Goal: Task Accomplishment & Management: Use online tool/utility

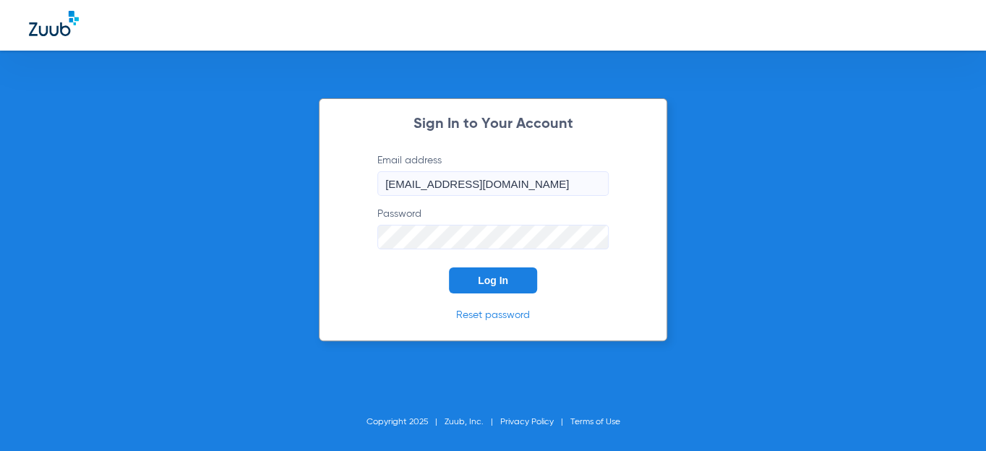
click at [481, 287] on button "Log In" at bounding box center [493, 280] width 88 height 26
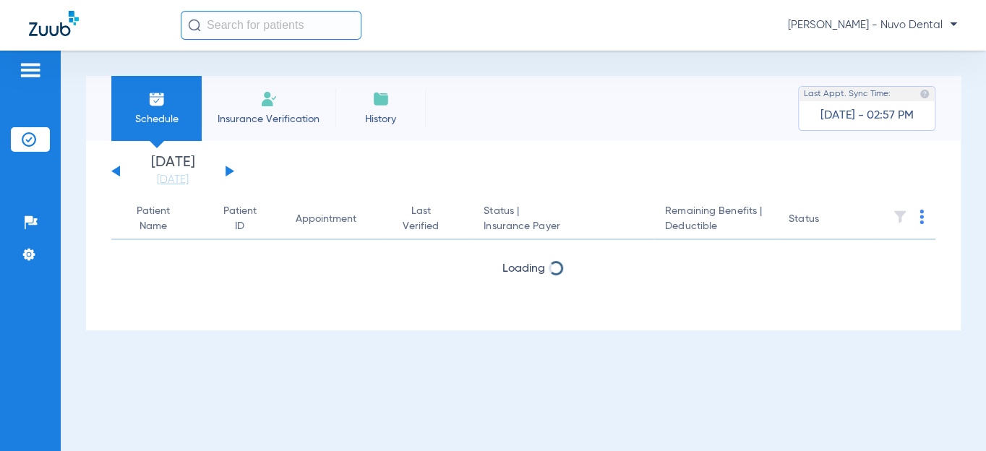
click at [268, 35] on input "text" at bounding box center [271, 25] width 181 height 29
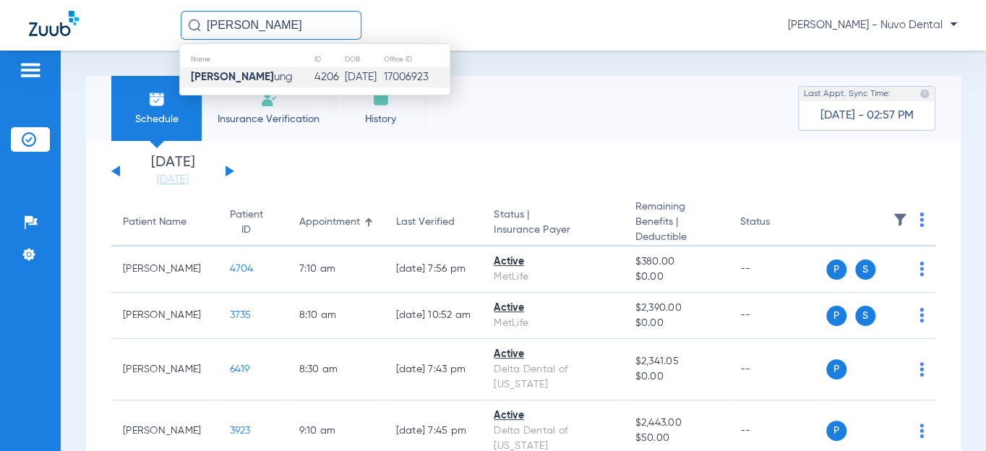
type input "[PERSON_NAME]"
click at [246, 80] on span "[PERSON_NAME] [PERSON_NAME]" at bounding box center [242, 77] width 102 height 11
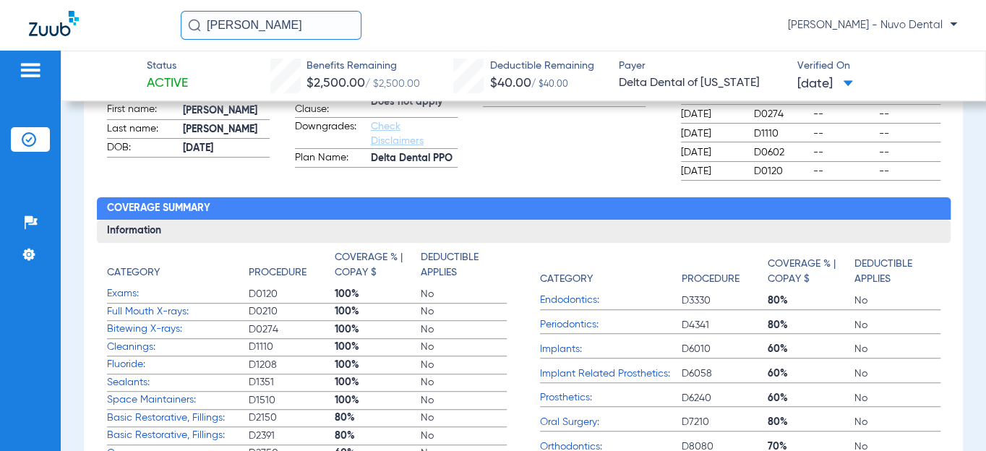
scroll to position [65, 0]
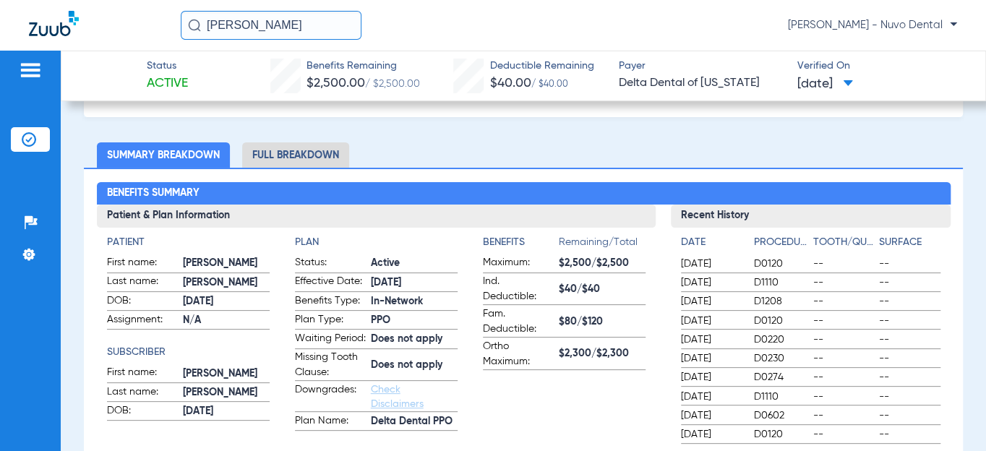
click at [800, 82] on span "[DATE]" at bounding box center [825, 84] width 56 height 18
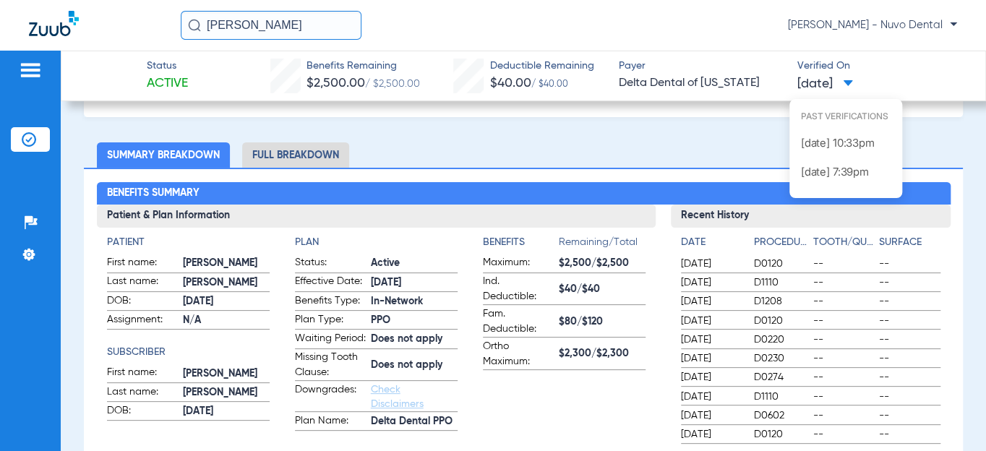
click at [740, 152] on div at bounding box center [493, 225] width 986 height 451
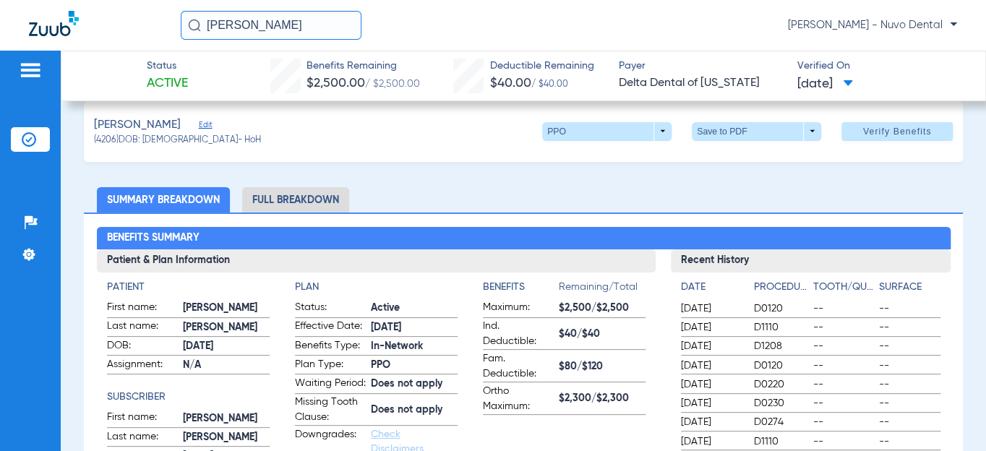
scroll to position [0, 0]
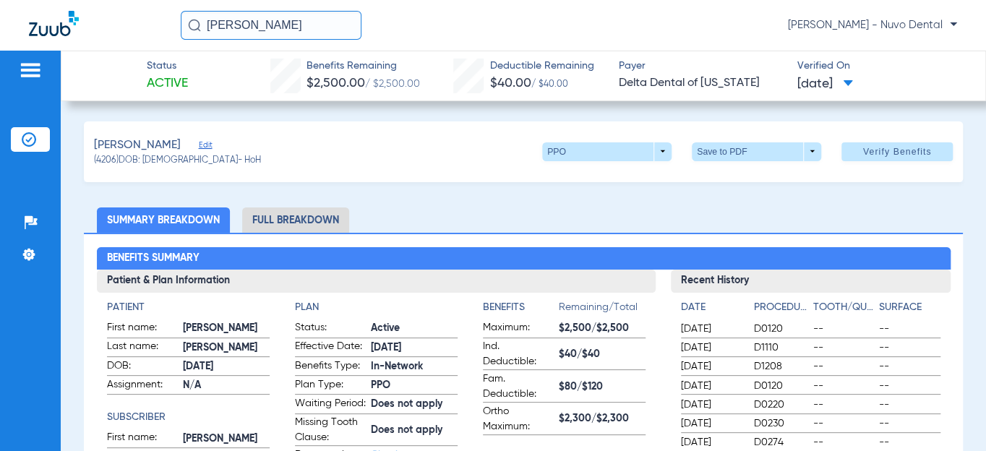
click at [27, 132] on img at bounding box center [29, 139] width 14 height 14
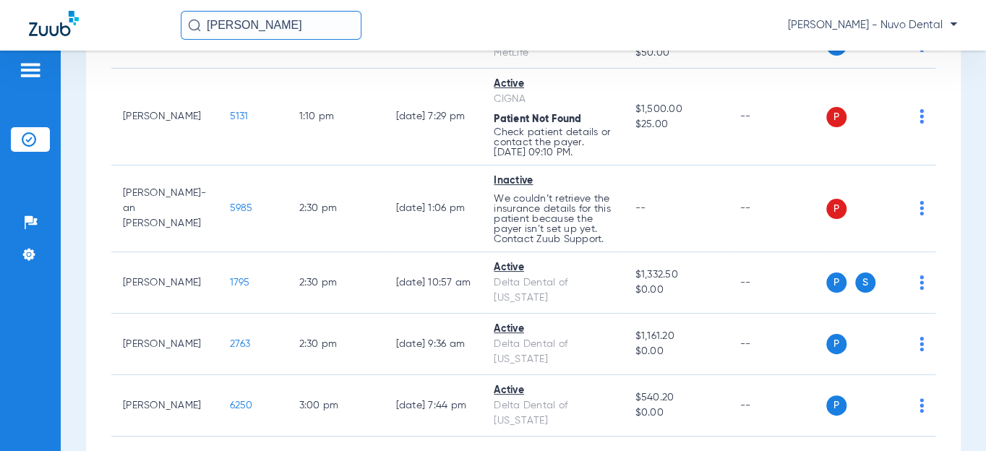
scroll to position [832, 0]
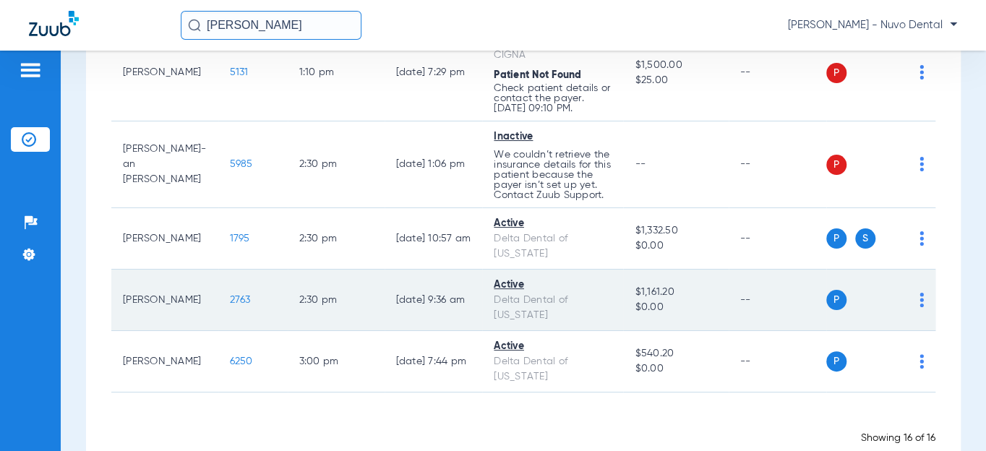
click at [230, 295] on span "2763" at bounding box center [240, 300] width 21 height 10
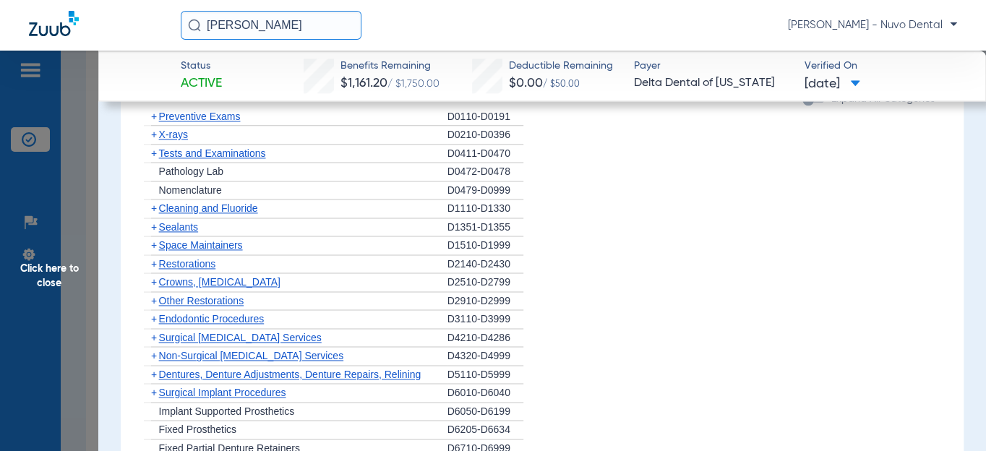
scroll to position [723, 0]
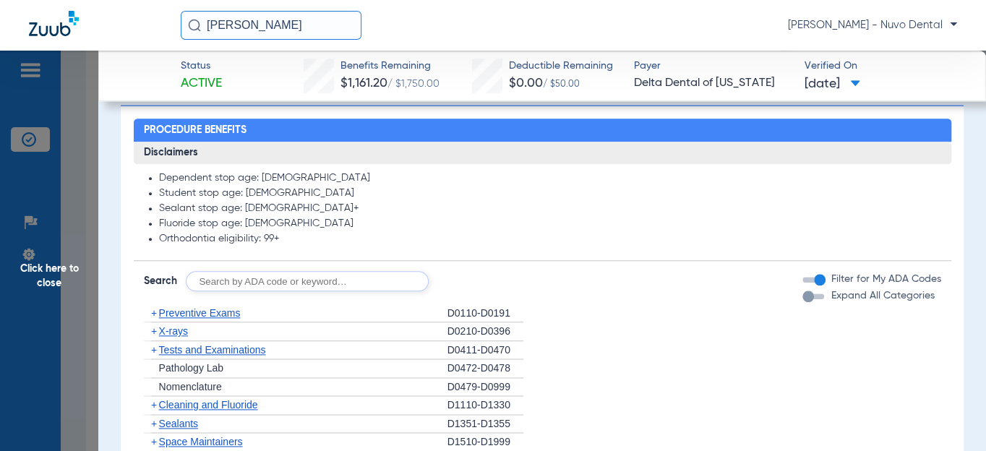
click at [219, 272] on input "text" at bounding box center [307, 281] width 243 height 20
type input "d2393, d2392, d8090, d9944"
click button "Search" at bounding box center [482, 281] width 57 height 20
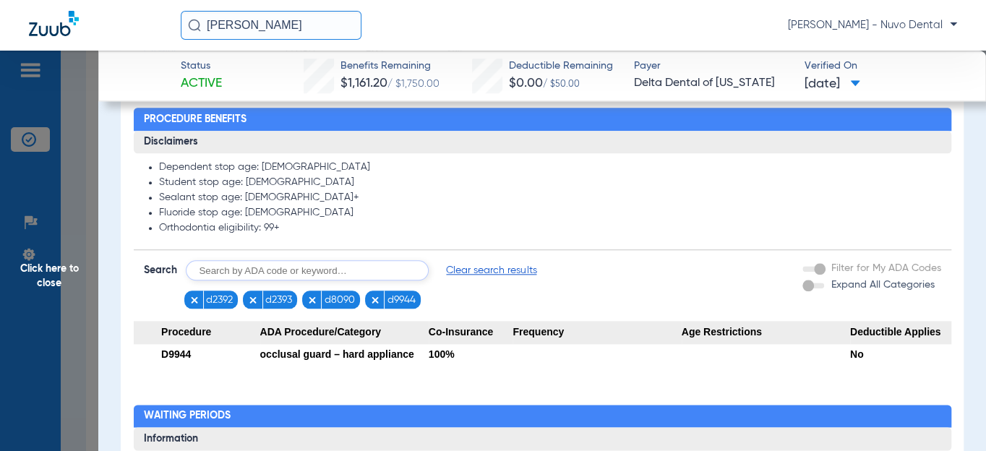
scroll to position [788, 0]
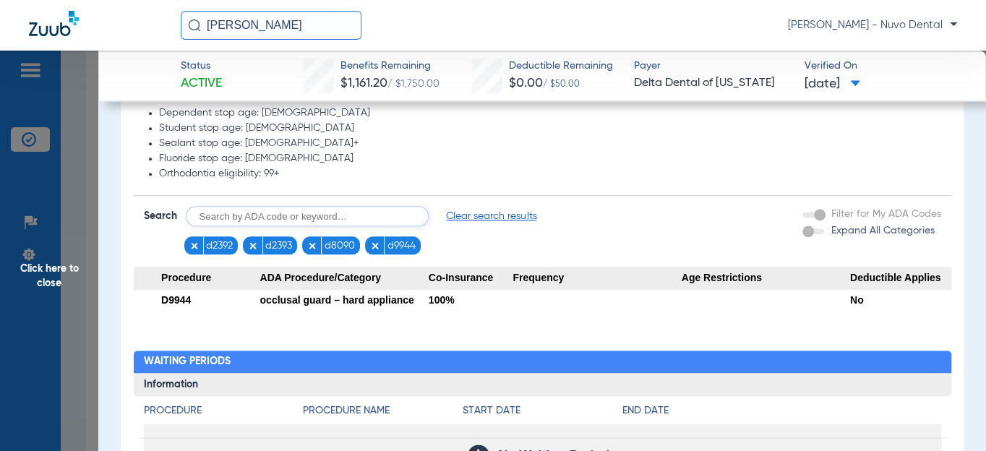
click at [254, 218] on input "text" at bounding box center [307, 216] width 243 height 20
type input "d2140"
click button "Search" at bounding box center [482, 216] width 57 height 20
click at [53, 278] on span "Click here to close" at bounding box center [49, 276] width 98 height 451
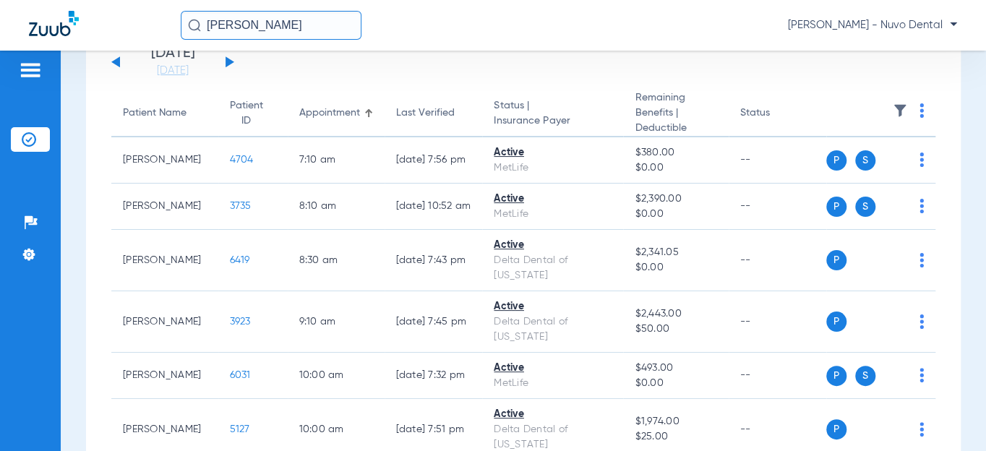
scroll to position [0, 0]
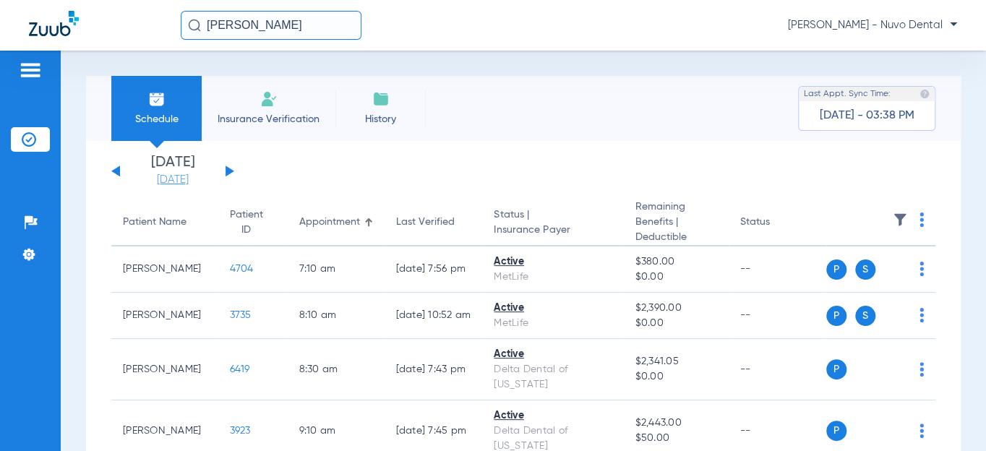
click at [175, 178] on link "[DATE]" at bounding box center [172, 180] width 87 height 14
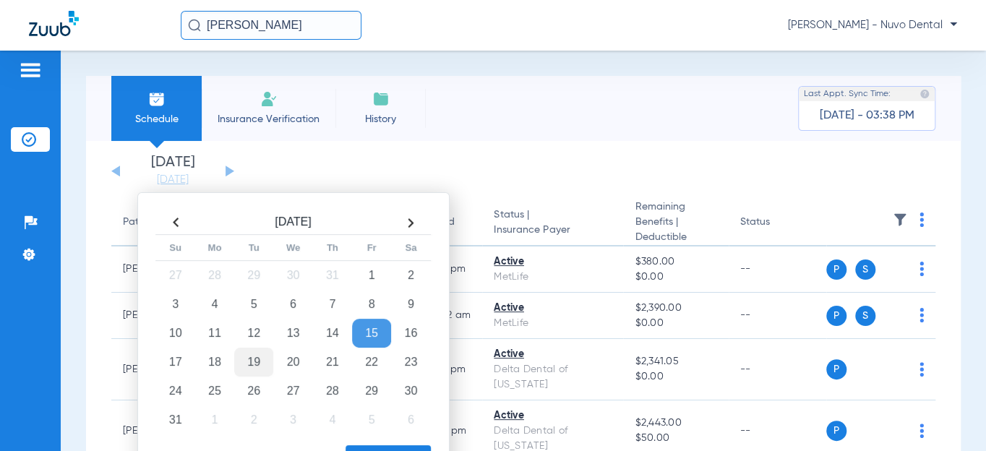
click at [255, 365] on td "19" at bounding box center [253, 362] width 39 height 29
click at [360, 449] on button "Apply" at bounding box center [387, 459] width 85 height 29
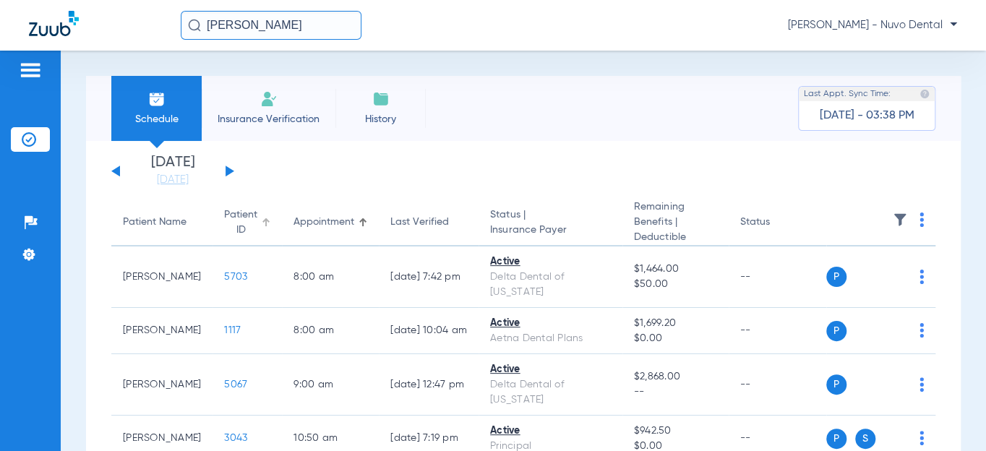
scroll to position [65, 0]
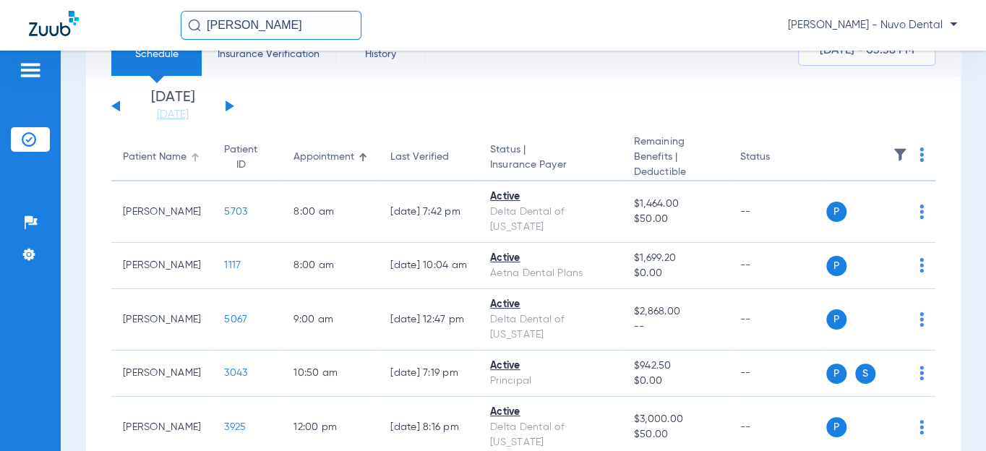
click at [146, 163] on div "Patient Name" at bounding box center [155, 157] width 64 height 15
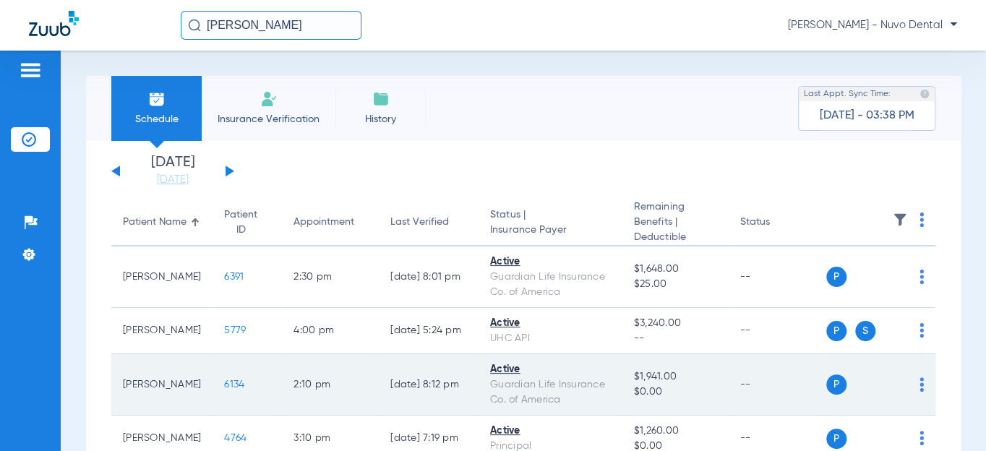
click at [224, 386] on span "6134" at bounding box center [234, 384] width 20 height 10
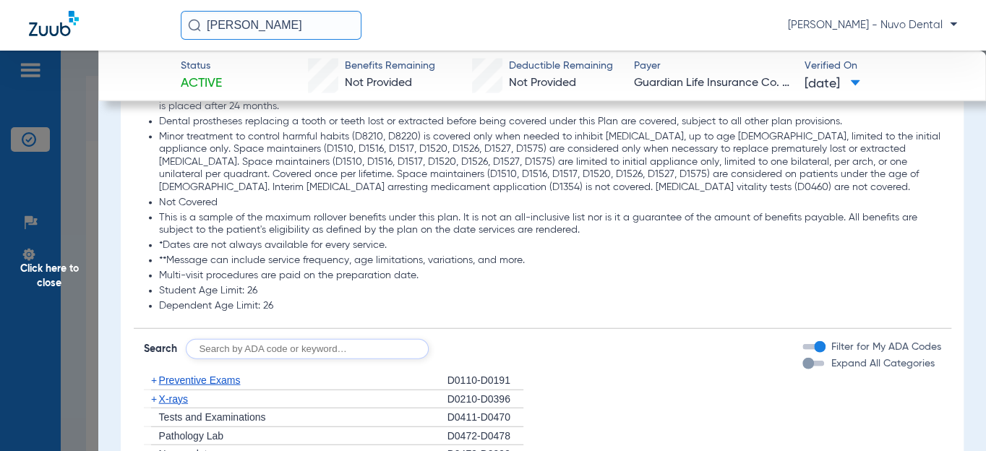
scroll to position [1576, 0]
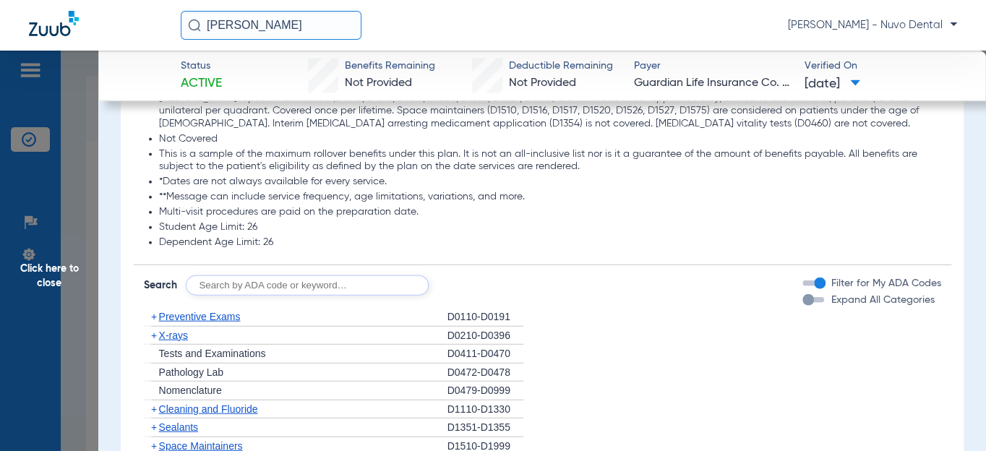
click at [241, 283] on input "text" at bounding box center [307, 285] width 243 height 20
type input "d0120, d1208, d4910, d8090, d9944"
click button "Search" at bounding box center [482, 285] width 57 height 20
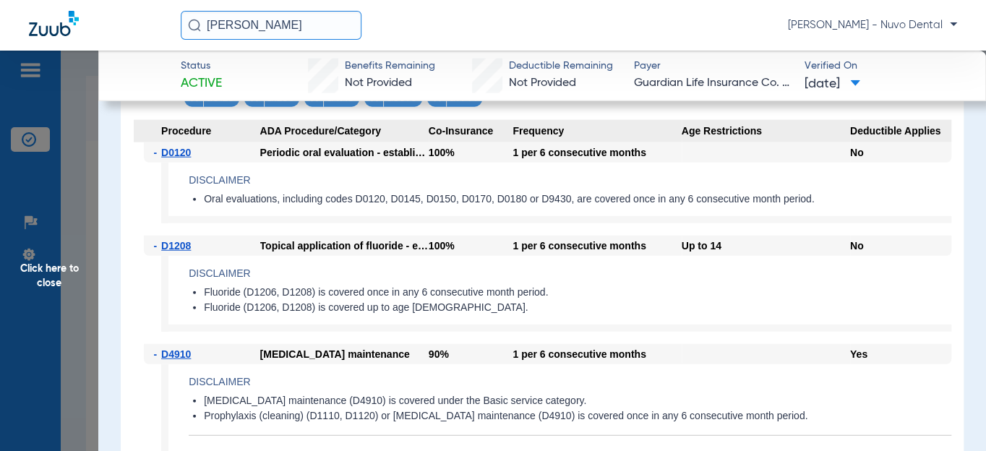
scroll to position [1881, 0]
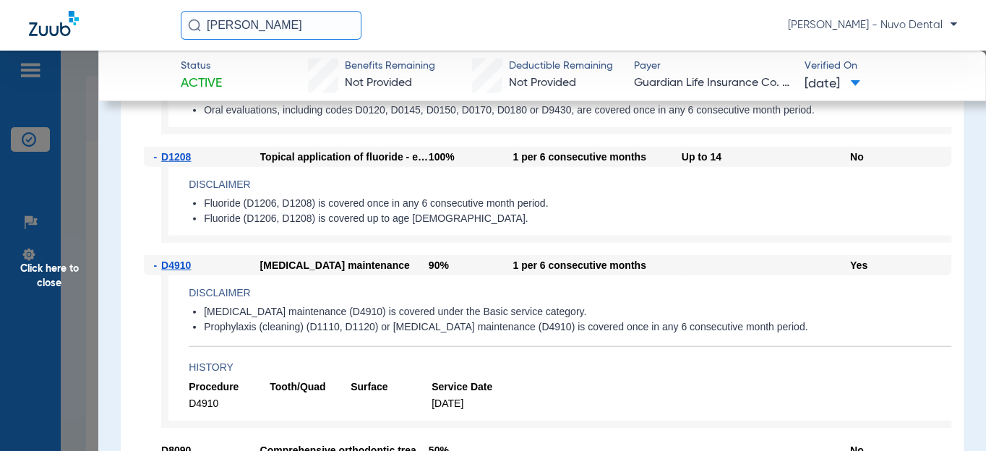
click at [47, 278] on span "Click here to close" at bounding box center [49, 276] width 98 height 451
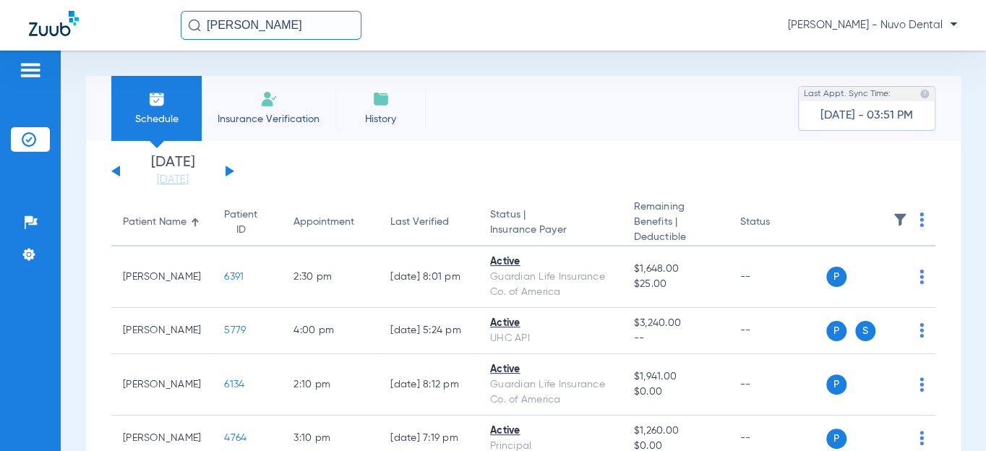
scroll to position [197, 0]
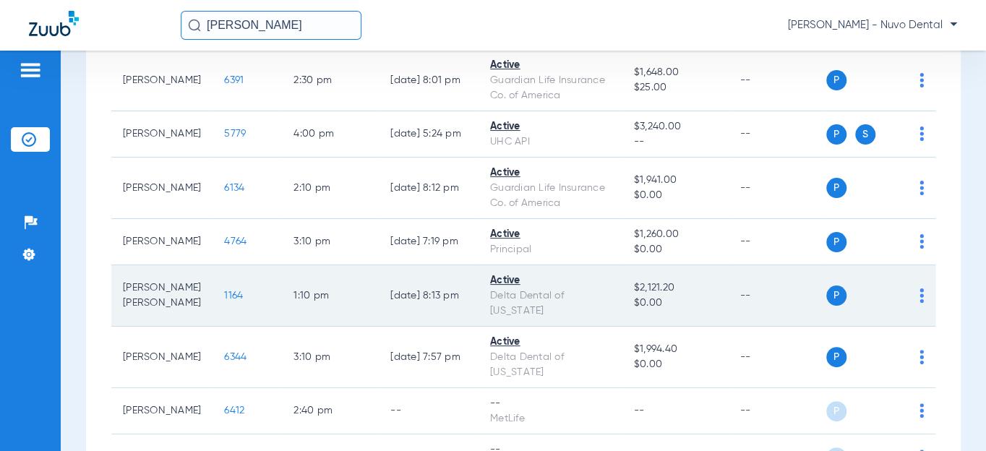
click at [224, 296] on span "1164" at bounding box center [233, 296] width 19 height 10
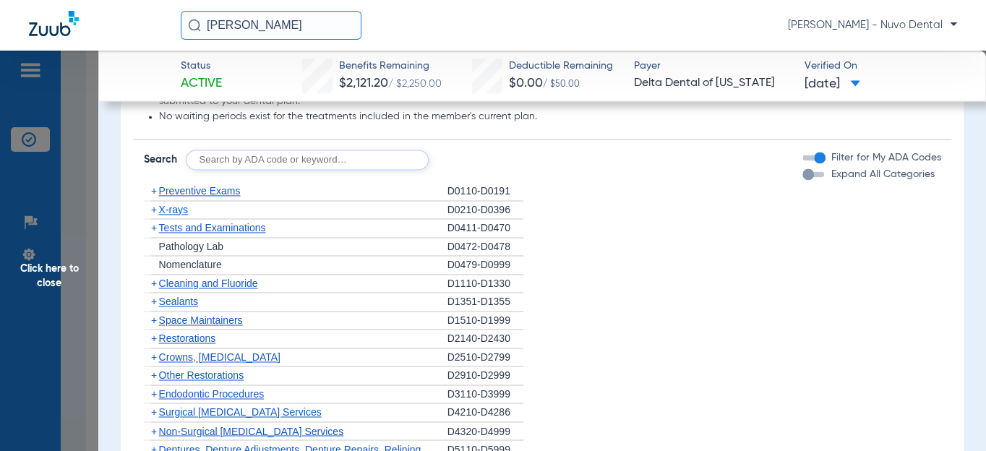
scroll to position [853, 0]
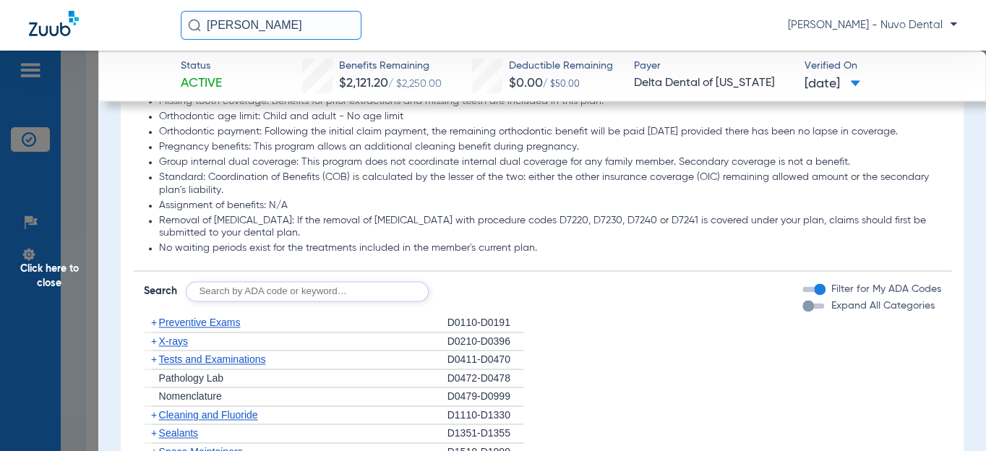
click at [209, 301] on input "text" at bounding box center [307, 291] width 243 height 20
type input "d0120, d0220, d0274, d4910, d1208, d8090, d9944"
click button "Search" at bounding box center [482, 291] width 57 height 20
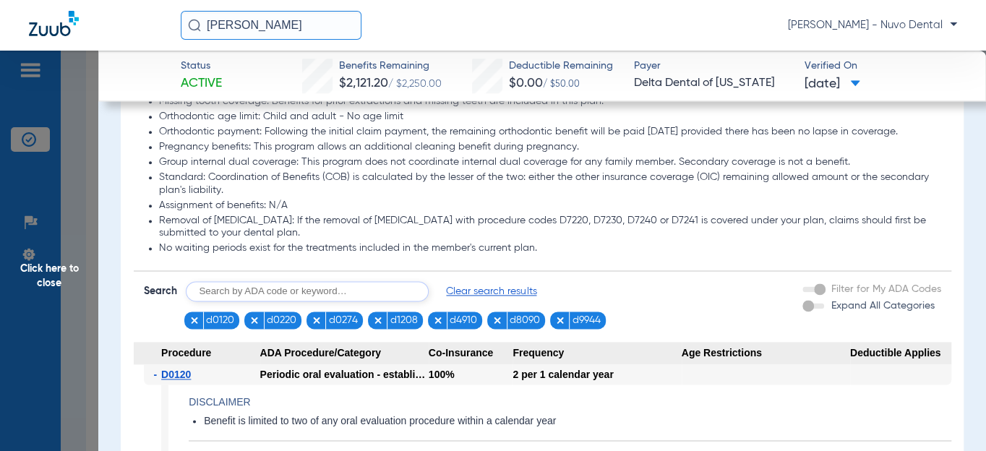
scroll to position [788, 0]
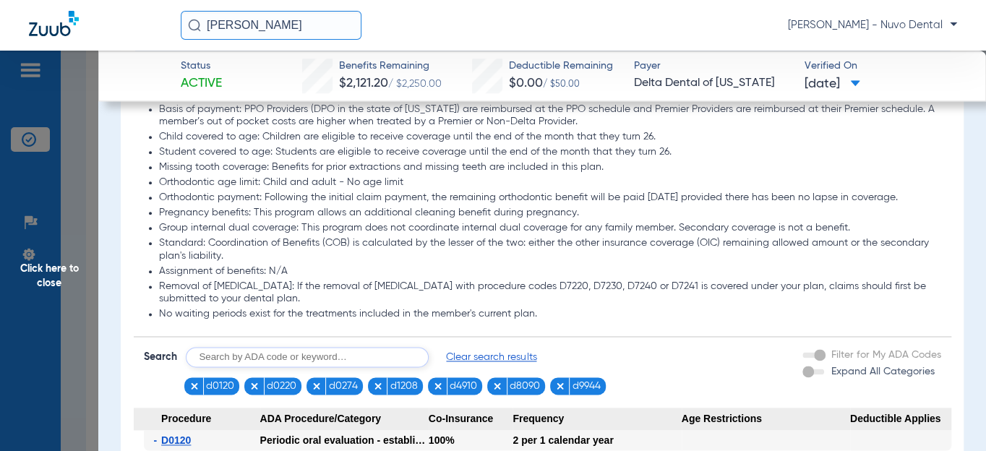
click at [219, 189] on li "Orthodontic age limit: Child and adult - No age limit" at bounding box center [550, 182] width 782 height 13
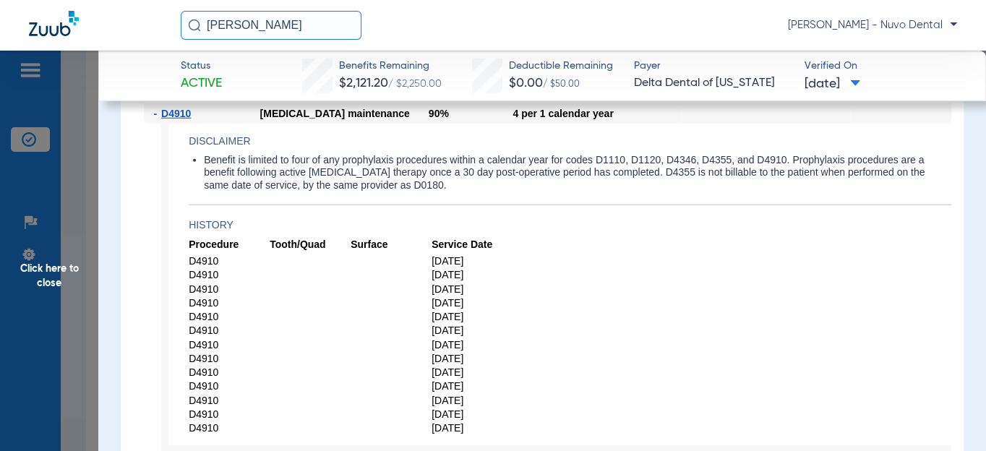
scroll to position [2102, 0]
